Goal: Transaction & Acquisition: Purchase product/service

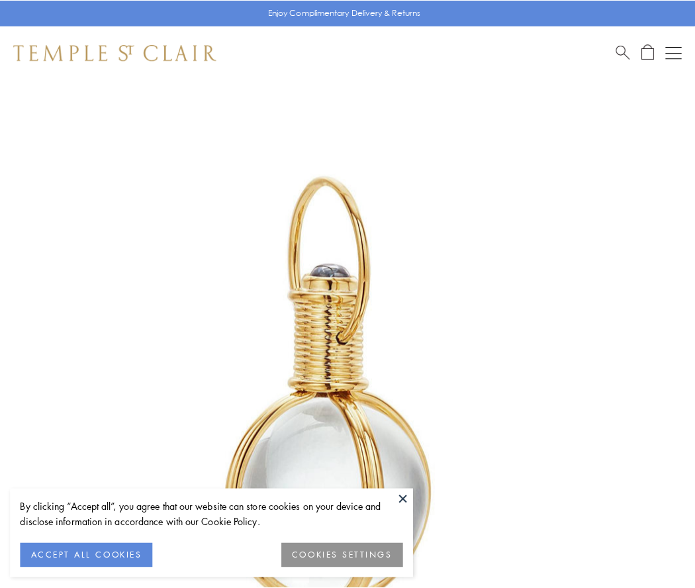
scroll to position [345, 0]
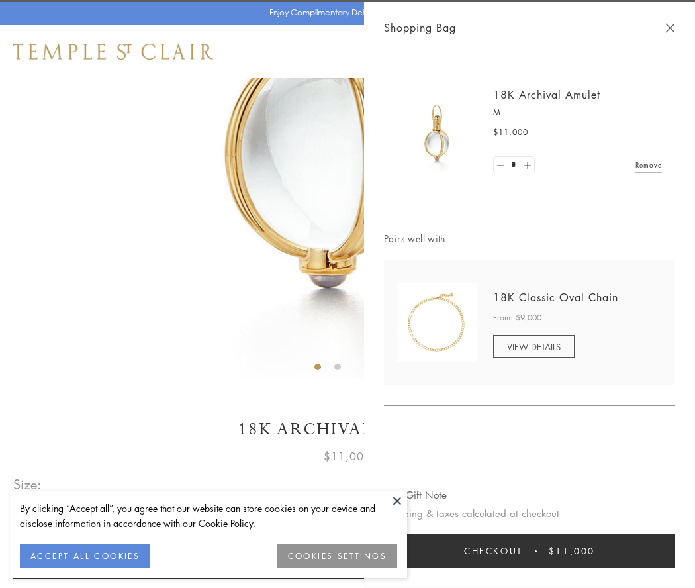
click at [529, 551] on button "Checkout $11,000" at bounding box center [529, 550] width 291 height 34
